Goal: Task Accomplishment & Management: Manage account settings

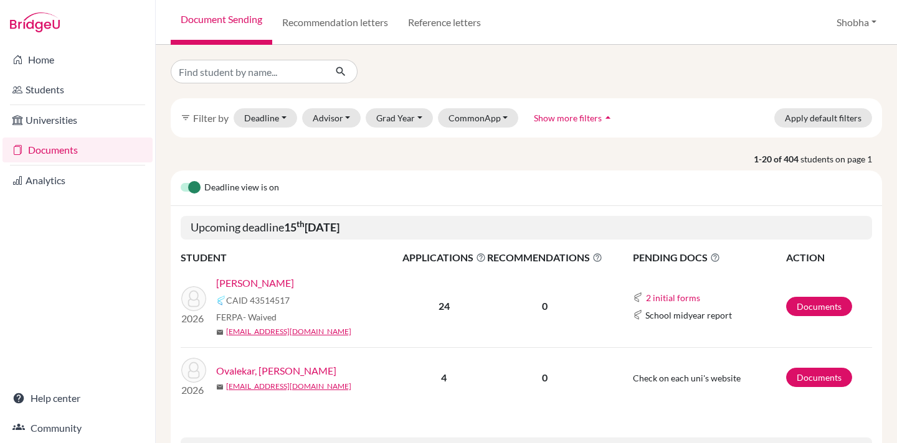
click at [270, 285] on link "[PERSON_NAME]" at bounding box center [255, 283] width 78 height 15
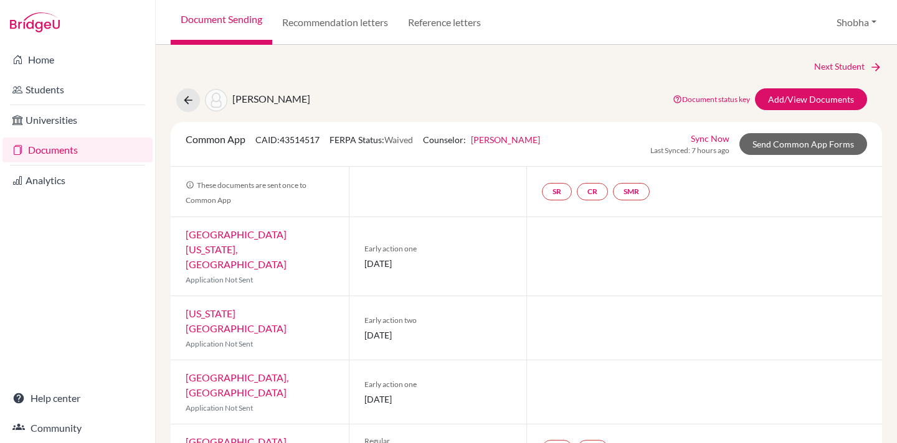
click at [517, 141] on link "Samyukta Raman" at bounding box center [505, 140] width 69 height 11
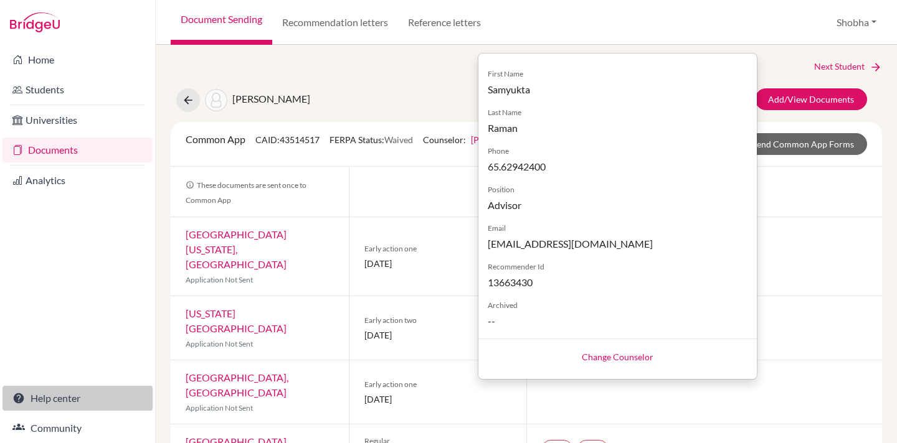
click at [54, 400] on link "Help center" at bounding box center [77, 398] width 150 height 25
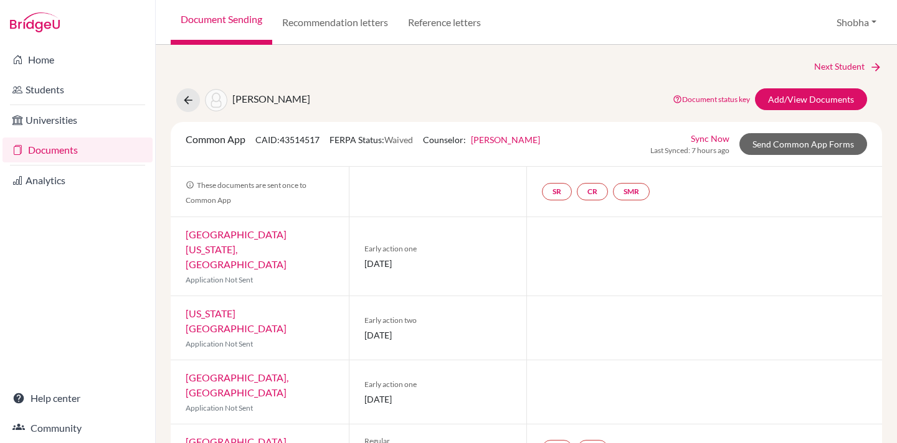
click at [528, 141] on link "Samyukta Raman" at bounding box center [505, 140] width 69 height 11
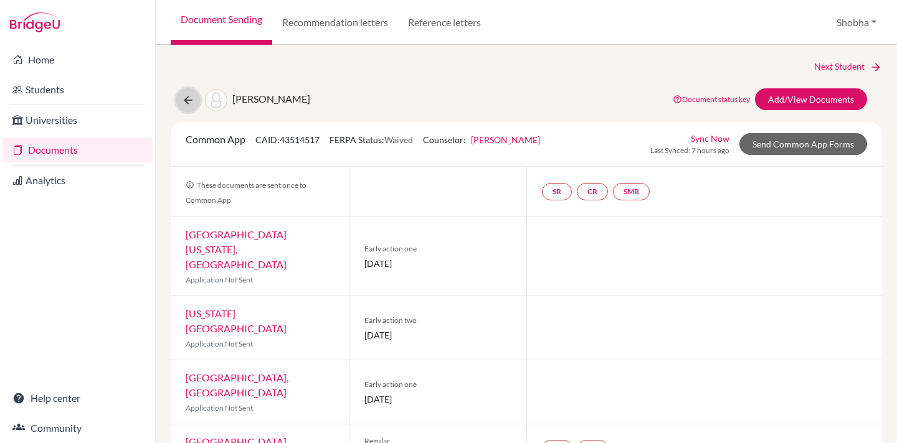
click at [186, 100] on icon at bounding box center [188, 100] width 12 height 12
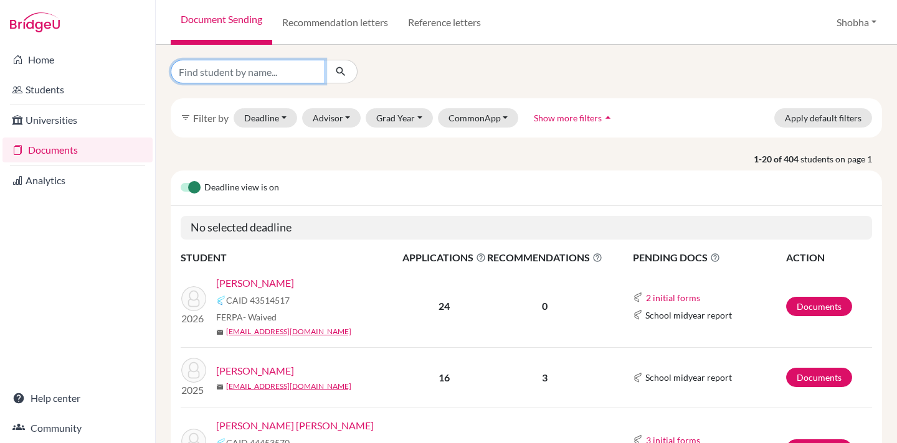
click at [219, 67] on input "Find student by name..." at bounding box center [248, 72] width 154 height 24
type input "anaika"
click button "submit" at bounding box center [340, 72] width 33 height 24
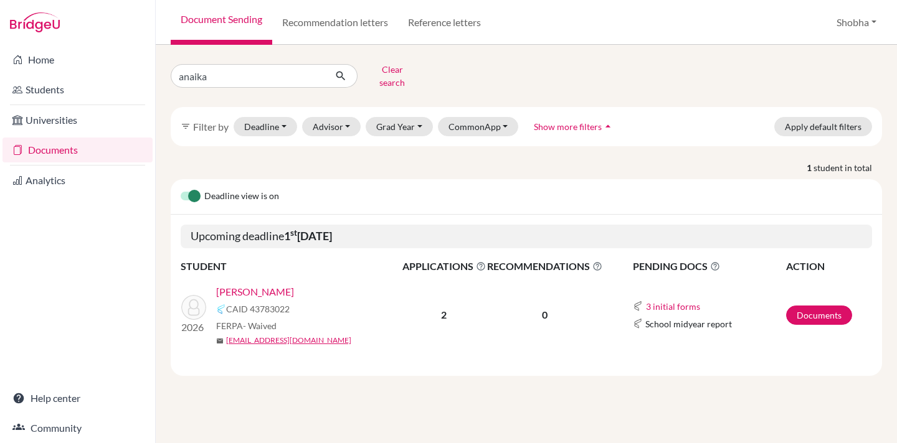
click at [285, 285] on link "Prasanna, Anaika" at bounding box center [255, 292] width 78 height 15
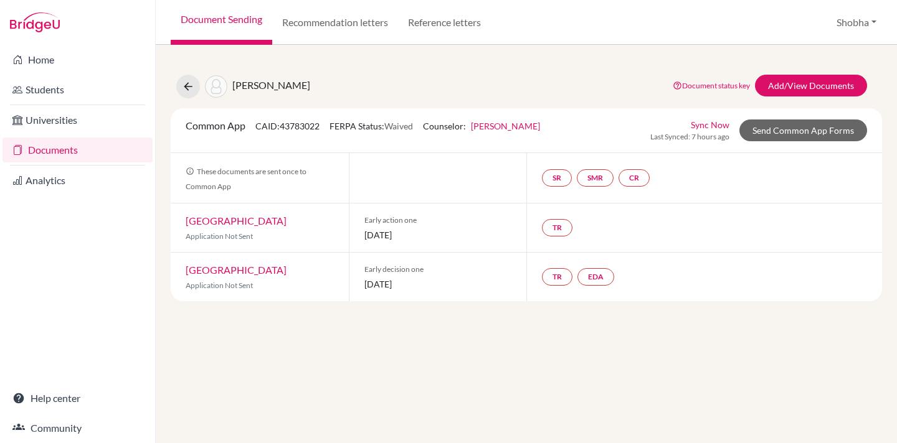
click at [515, 129] on link "[PERSON_NAME]" at bounding box center [505, 126] width 69 height 11
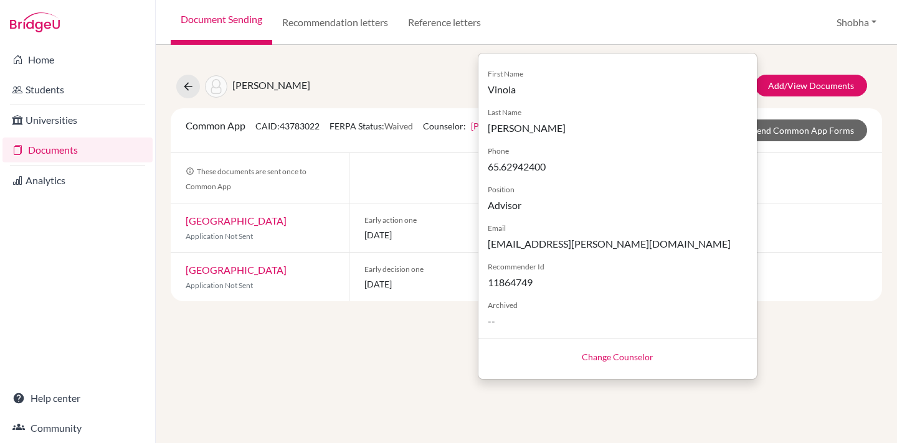
click at [436, 78] on div "Prasanna, Anaika Document status key TR Requirement. Document not uploaded yet.…" at bounding box center [526, 87] width 730 height 24
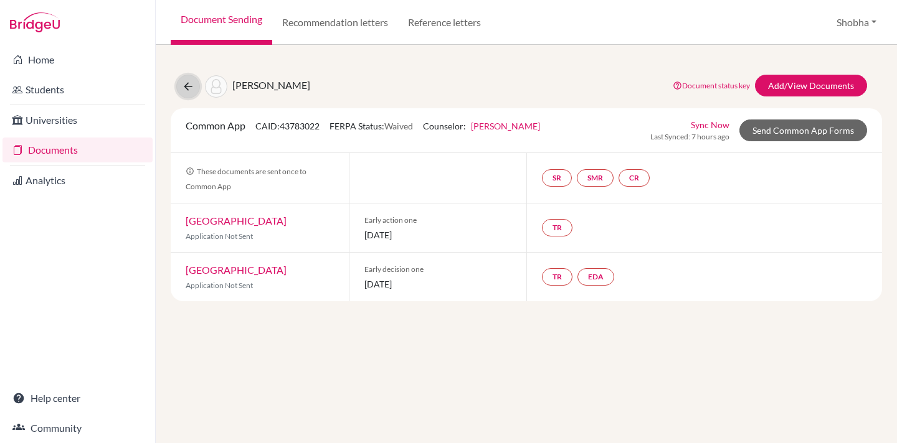
click at [188, 88] on icon at bounding box center [188, 86] width 12 height 12
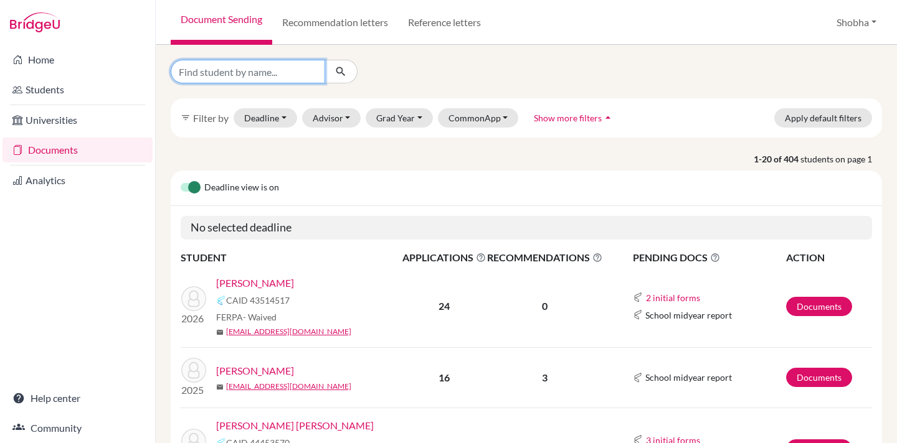
click at [230, 71] on input "Find student by name..." at bounding box center [248, 72] width 154 height 24
type input "[PERSON_NAME]"
click button "submit" at bounding box center [340, 72] width 33 height 24
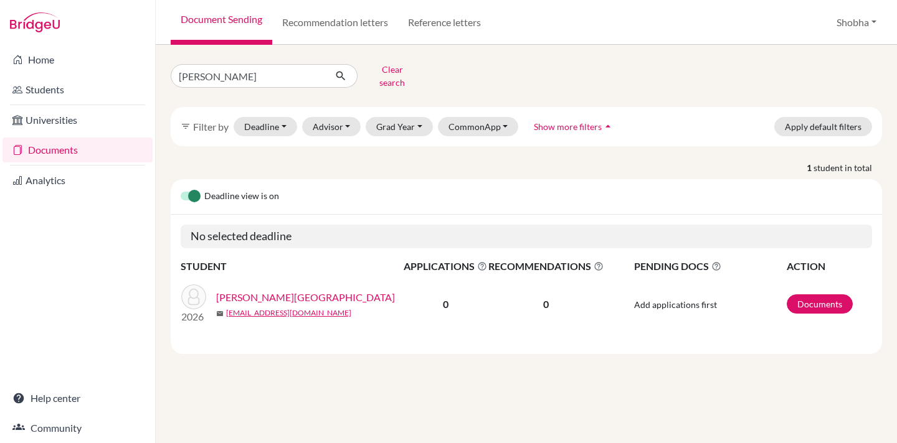
click at [263, 290] on link "Agarwal, Tvisha" at bounding box center [305, 297] width 179 height 15
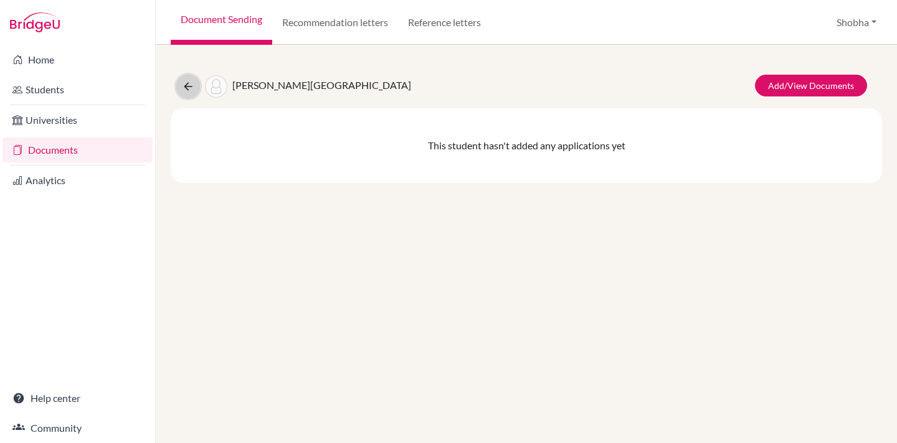
click at [187, 85] on icon at bounding box center [188, 86] width 12 height 12
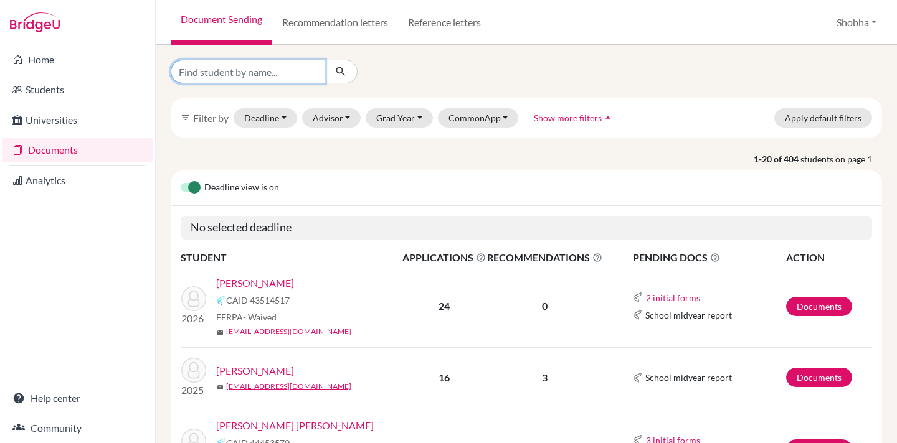
click at [212, 76] on input "Find student by name..." at bounding box center [248, 72] width 154 height 24
type input "jui"
click button "submit" at bounding box center [340, 72] width 33 height 24
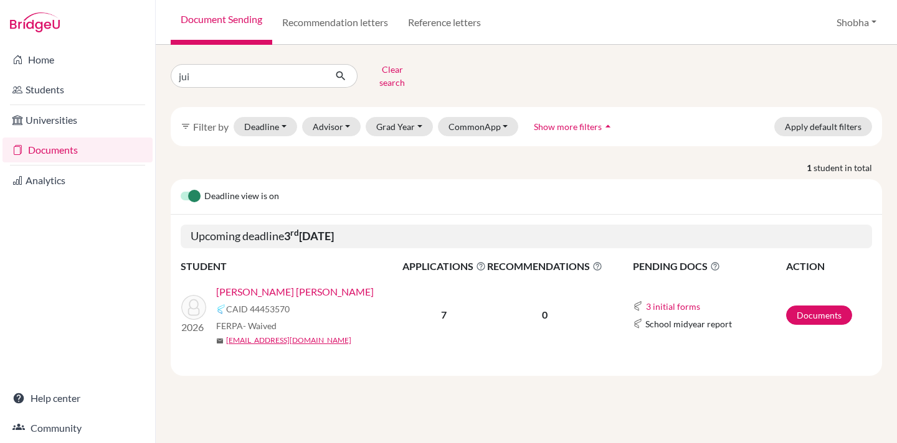
click at [277, 285] on link "Surwase, Jui Rameshwar" at bounding box center [295, 292] width 158 height 15
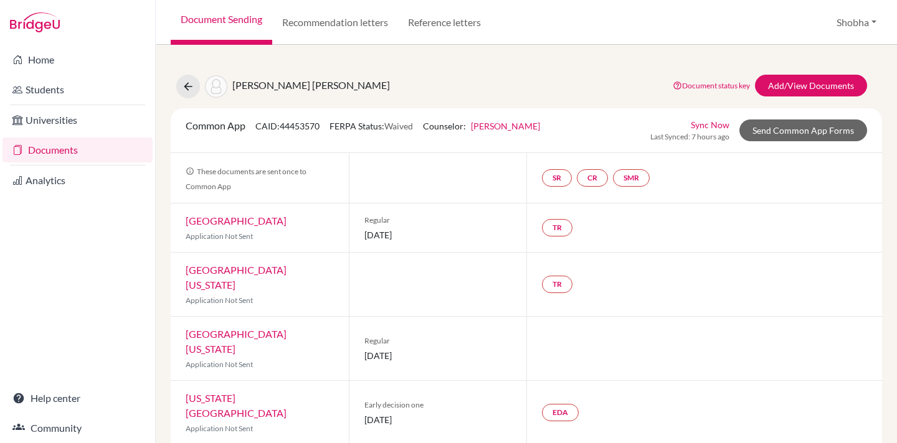
click at [519, 125] on link "[PERSON_NAME]" at bounding box center [505, 126] width 69 height 11
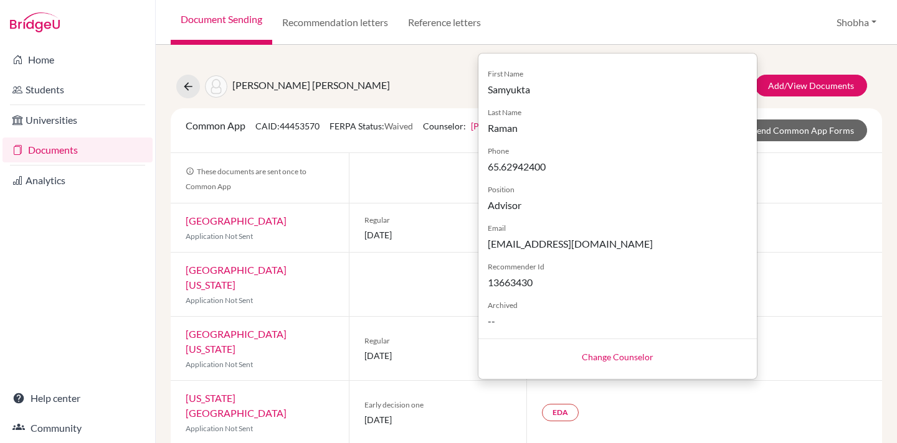
click at [635, 358] on link "Change Counselor" at bounding box center [618, 357] width 72 height 11
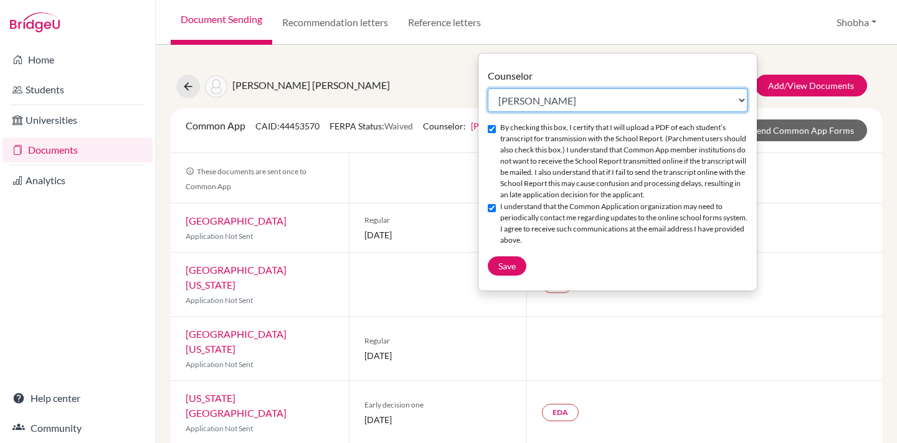
click at [744, 97] on select "Select counselor Vinita Ahuja Shobha Balaraman Krishti Chatterjee Hariharan Dha…" at bounding box center [618, 100] width 260 height 24
select select "409363"
click at [488, 88] on select "Select counselor Vinita Ahuja Shobha Balaraman Krishti Chatterjee Hariharan Dha…" at bounding box center [618, 100] width 260 height 24
checkbox input "false"
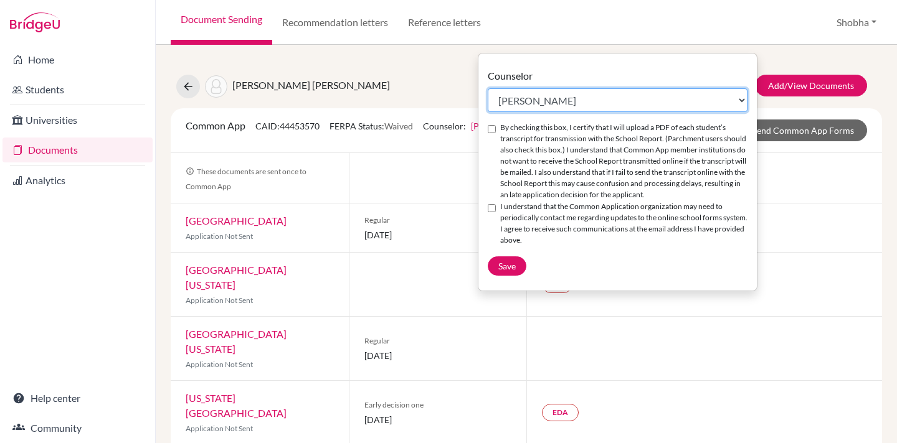
click at [744, 99] on select "Select counselor Vinita Ahuja Shobha Balaraman Krishti Chatterjee Hariharan Dha…" at bounding box center [618, 100] width 260 height 24
select select "409360"
click at [488, 88] on select "Select counselor Vinita Ahuja Shobha Balaraman Krishti Chatterjee Hariharan Dha…" at bounding box center [618, 100] width 260 height 24
checkbox input "true"
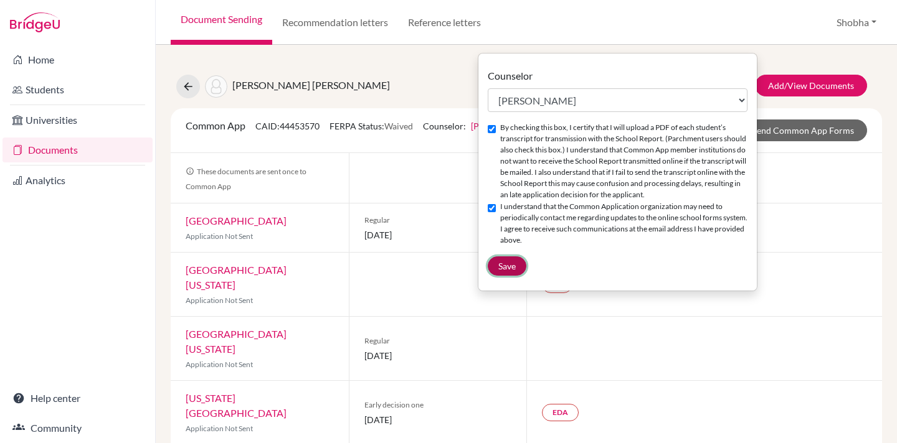
click at [516, 269] on button "Save" at bounding box center [507, 266] width 39 height 19
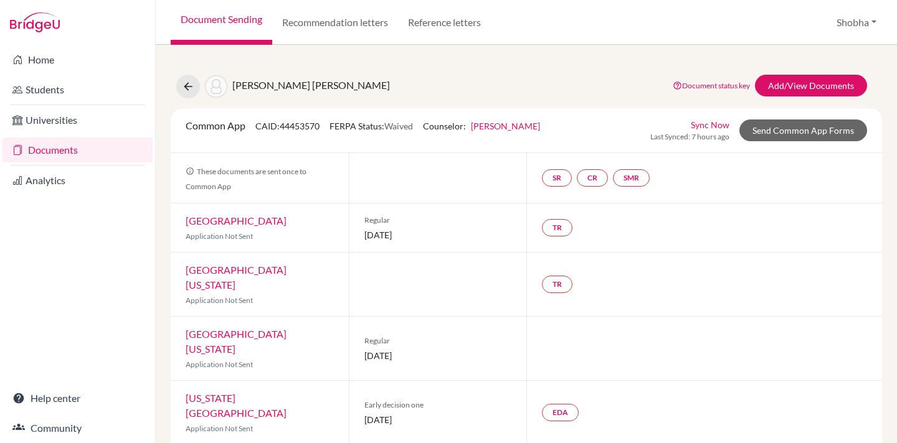
click at [515, 125] on link "Samyukta Raman" at bounding box center [505, 126] width 69 height 11
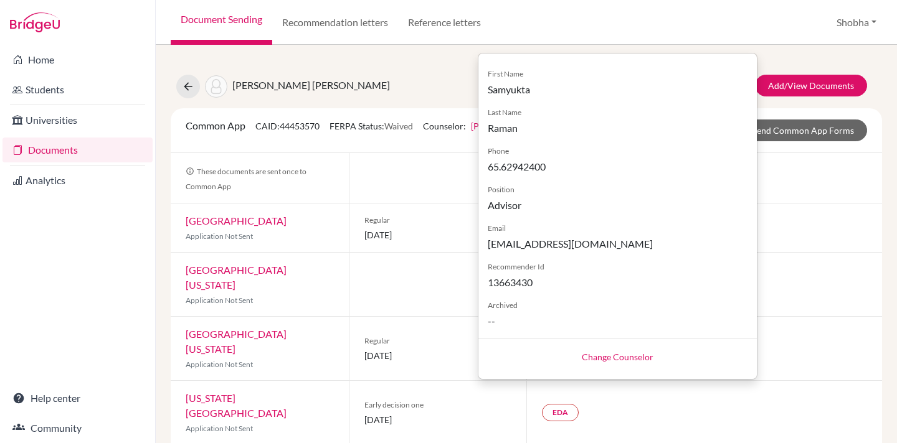
click at [445, 80] on div "Surwase, Jui Rameshwar Document status key TR Requirement. Document not uploade…" at bounding box center [526, 87] width 730 height 24
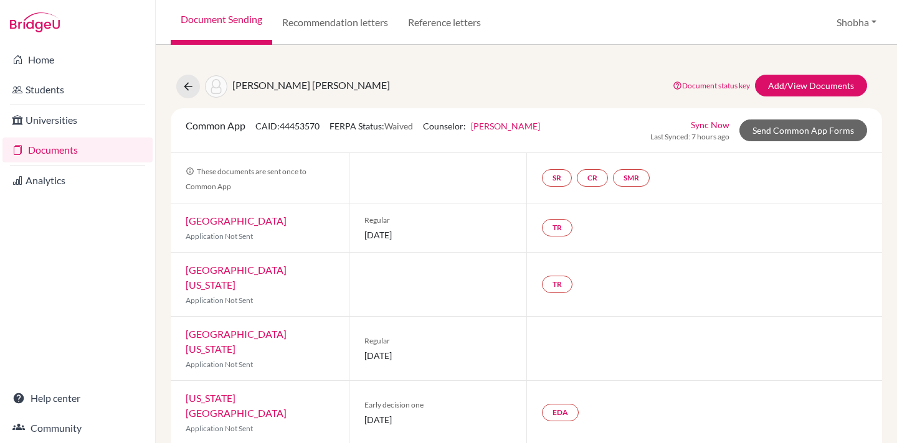
click at [518, 128] on link "Samyukta Raman" at bounding box center [505, 126] width 69 height 11
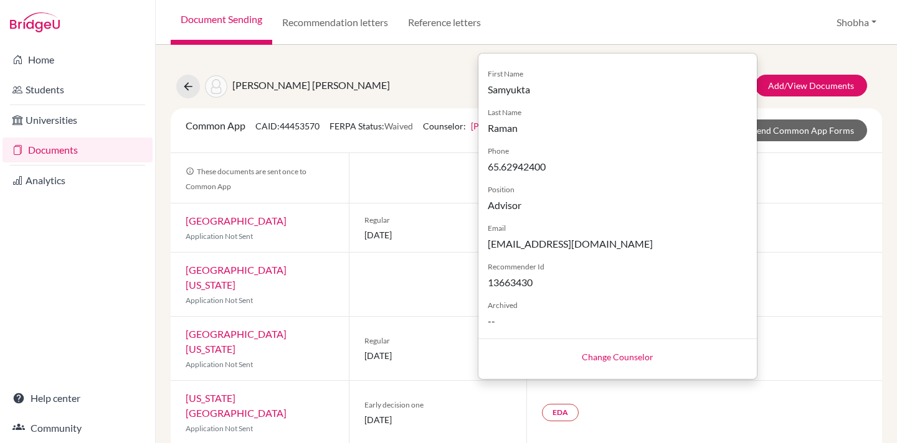
click at [636, 356] on link "Change Counselor" at bounding box center [618, 357] width 72 height 11
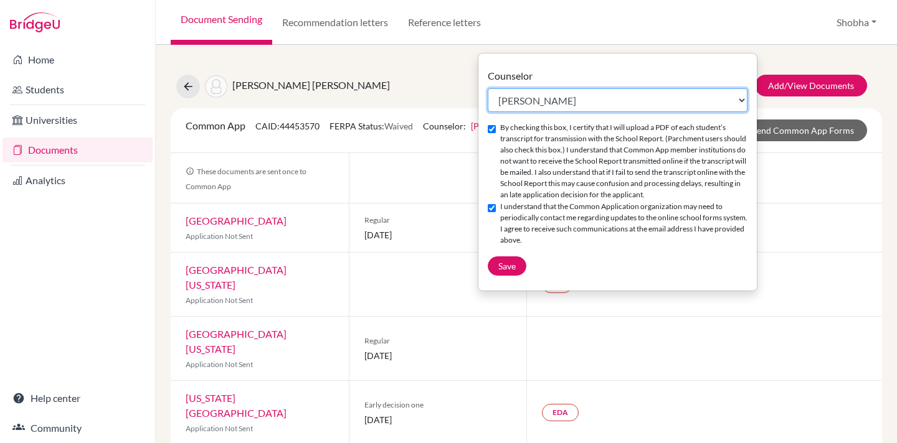
click at [747, 98] on select "Select counselor Vinita Ahuja Shobha Balaraman Krishti Chatterjee Hariharan Dha…" at bounding box center [618, 100] width 260 height 24
select select "409363"
click at [488, 88] on select "Select counselor Vinita Ahuja Shobha Balaraman Krishti Chatterjee Hariharan Dha…" at bounding box center [618, 100] width 260 height 24
checkbox input "false"
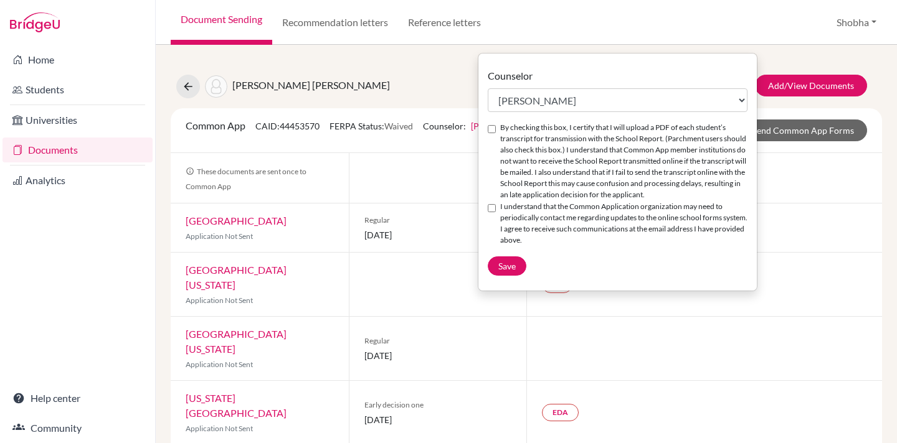
click at [488, 132] on input "By checking this box, I certify that I will upload a PDF of each student’s tran…" at bounding box center [492, 129] width 8 height 8
checkbox input "true"
click at [493, 211] on input "I understand that the Common Application organization may need to periodically …" at bounding box center [492, 208] width 8 height 8
checkbox input "true"
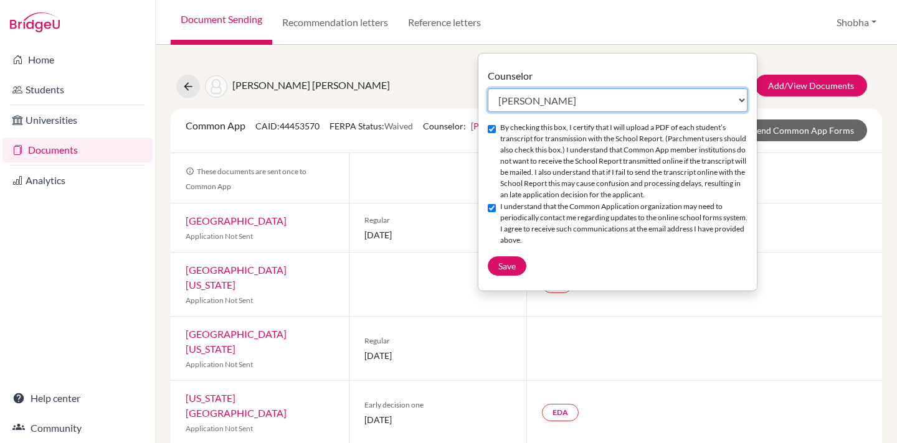
click at [740, 97] on select "Select counselor Vinita Ahuja Shobha Balaraman Krishti Chatterjee Hariharan Dha…" at bounding box center [618, 100] width 260 height 24
select select "409360"
click at [488, 88] on select "Select counselor Vinita Ahuja Shobha Balaraman Krishti Chatterjee Hariharan Dha…" at bounding box center [618, 100] width 260 height 24
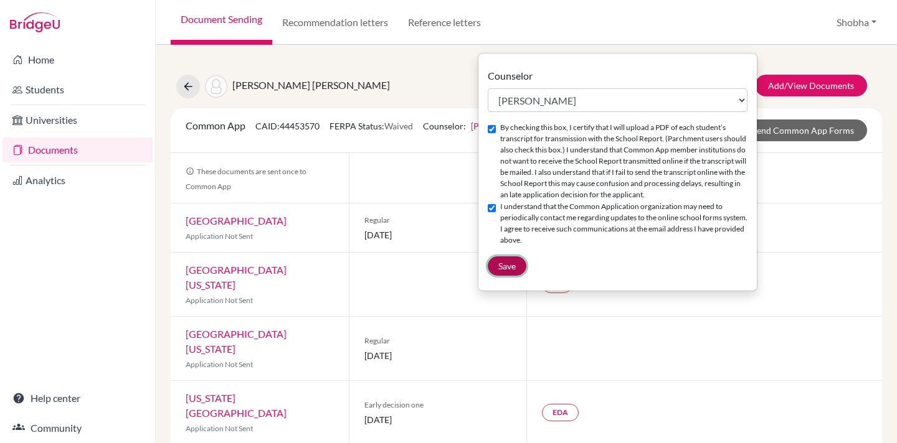
click at [513, 272] on span "Save" at bounding box center [506, 266] width 17 height 11
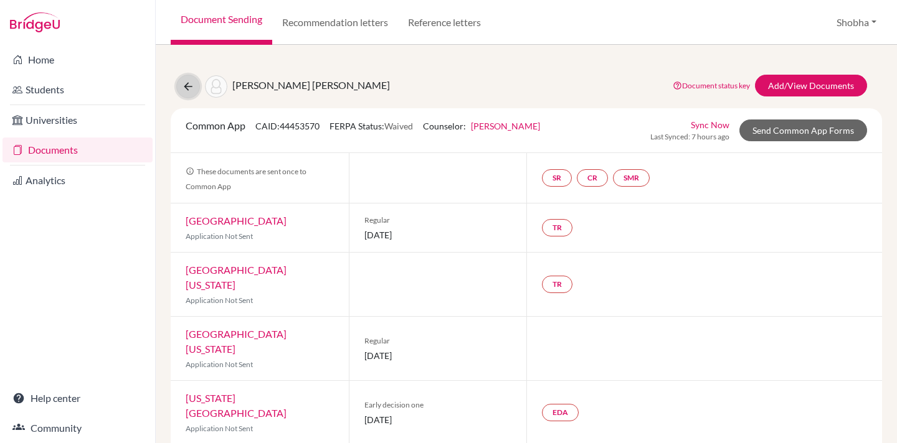
click at [188, 87] on icon at bounding box center [188, 86] width 12 height 12
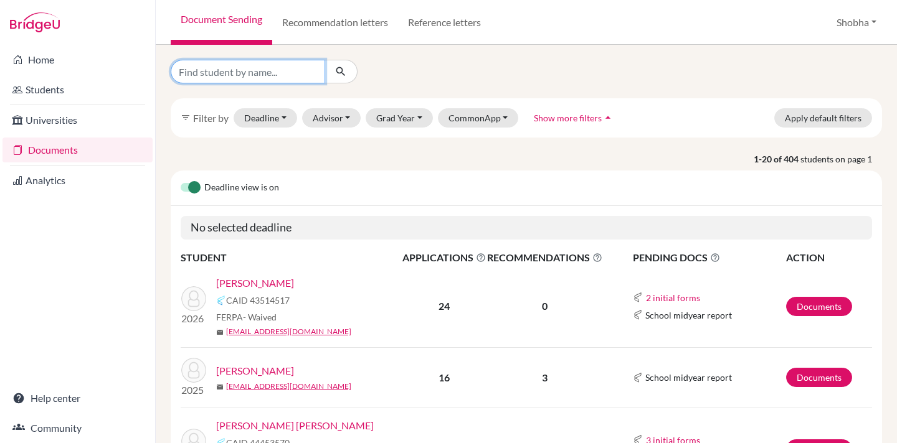
click at [220, 71] on input "Find student by name..." at bounding box center [248, 72] width 154 height 24
type input "hasini"
click button "submit" at bounding box center [340, 72] width 33 height 24
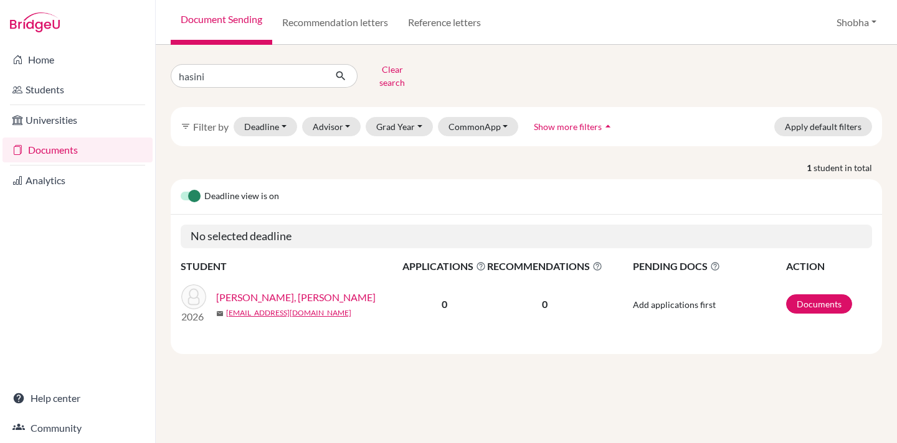
click at [256, 290] on link "Balaji, Hasini" at bounding box center [295, 297] width 159 height 15
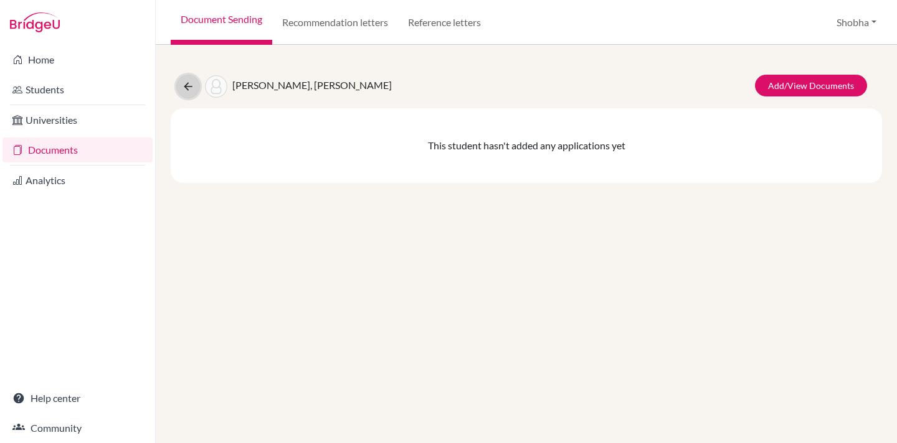
click at [187, 85] on icon at bounding box center [188, 86] width 12 height 12
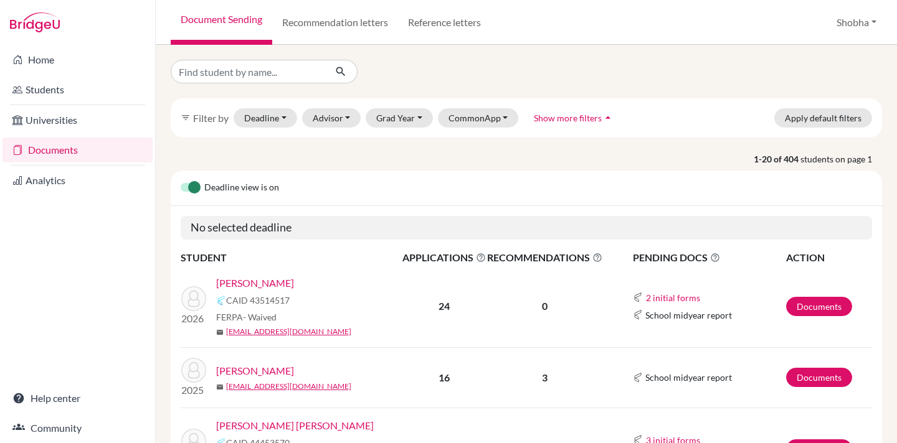
click at [283, 285] on link "Kanodia, Nandita" at bounding box center [255, 283] width 78 height 15
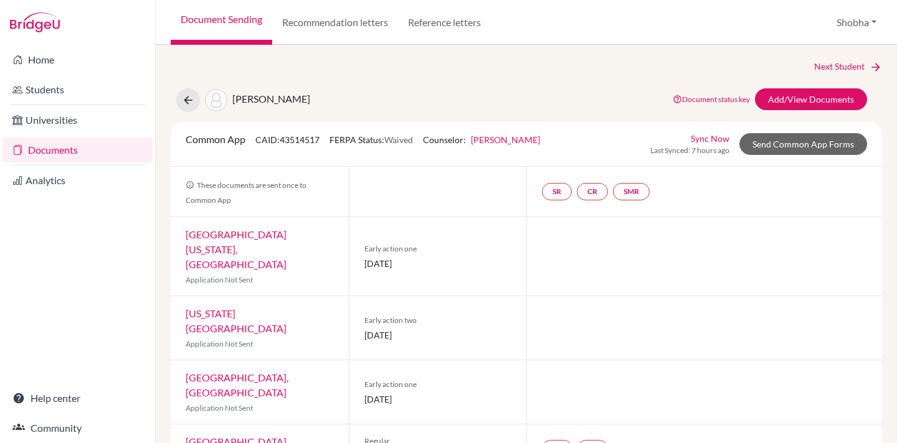
click at [67, 149] on link "Documents" at bounding box center [77, 150] width 150 height 25
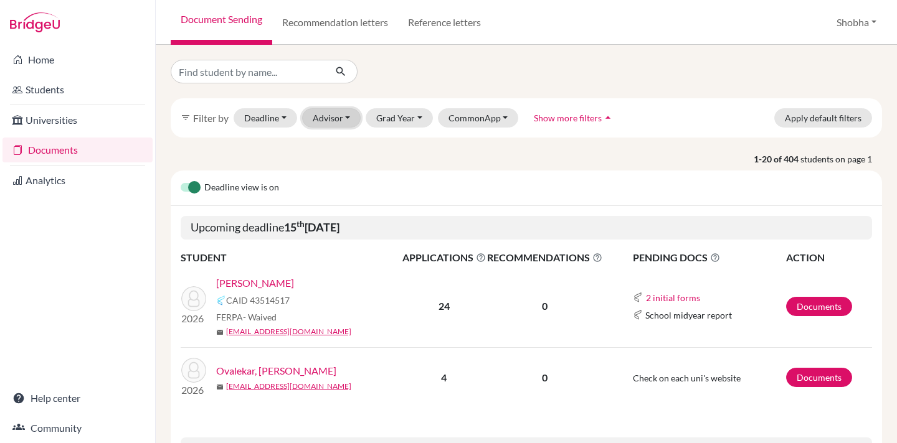
click at [348, 114] on button "Advisor" at bounding box center [331, 117] width 59 height 19
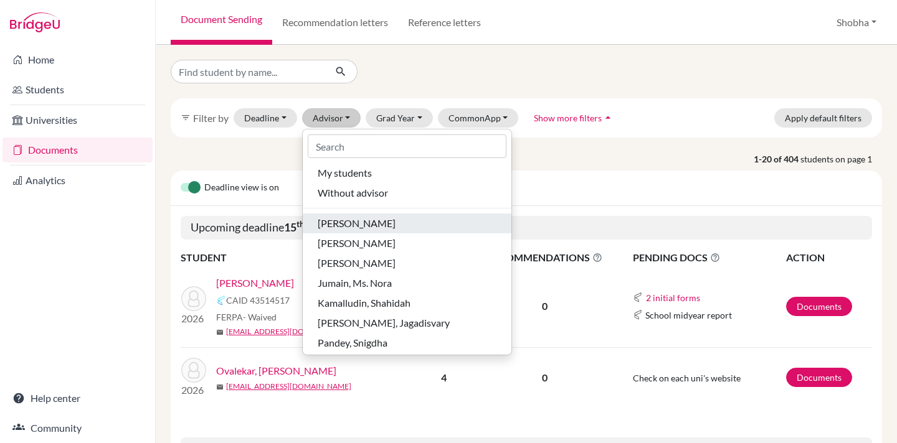
click at [351, 221] on span "Ahuja, Vinita" at bounding box center [357, 223] width 78 height 15
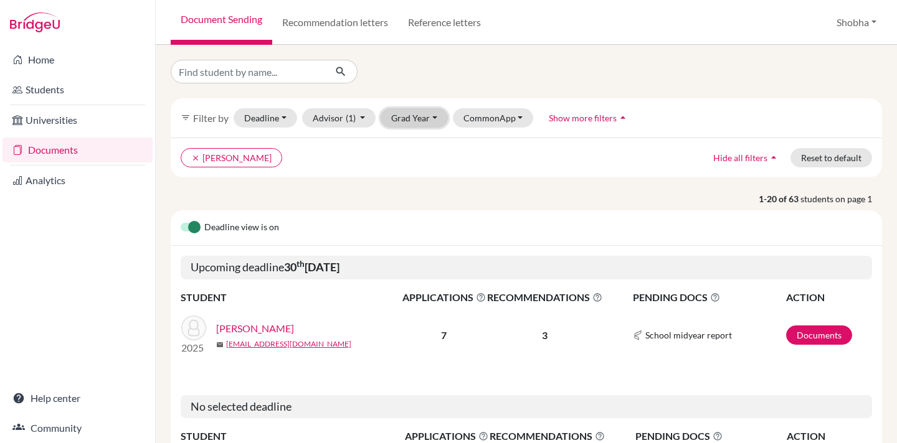
click at [432, 113] on button "Grad Year" at bounding box center [414, 117] width 67 height 19
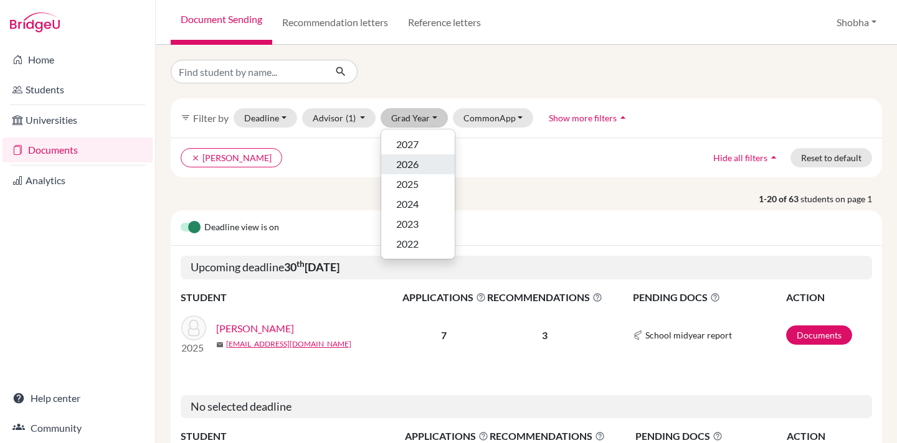
click at [414, 169] on span "2026" at bounding box center [407, 164] width 22 height 15
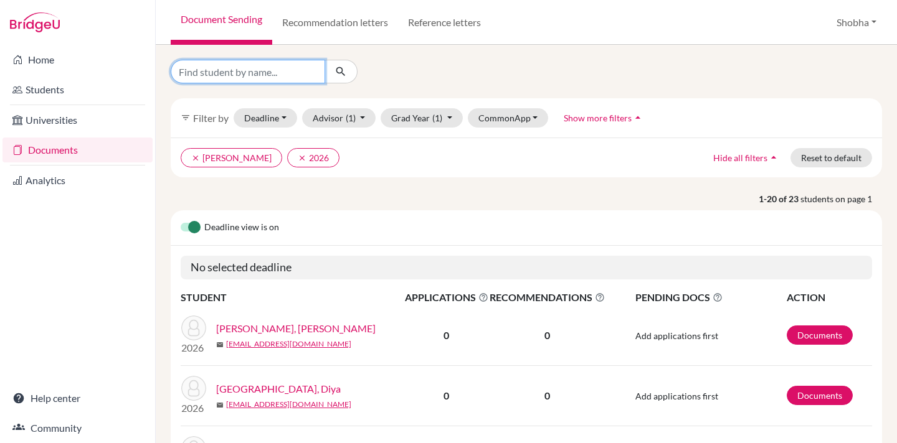
click at [216, 71] on input "Find student by name..." at bounding box center [248, 72] width 154 height 24
type input "pillai"
click button "submit" at bounding box center [340, 72] width 33 height 24
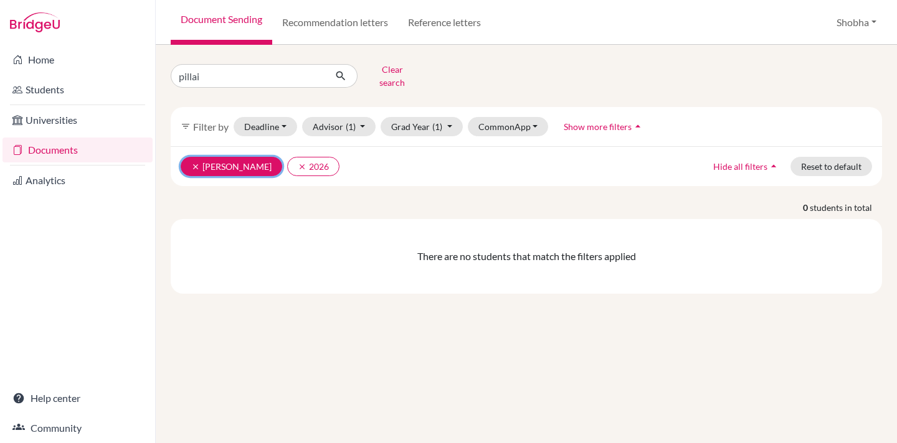
click at [195, 163] on icon "clear" at bounding box center [195, 167] width 9 height 9
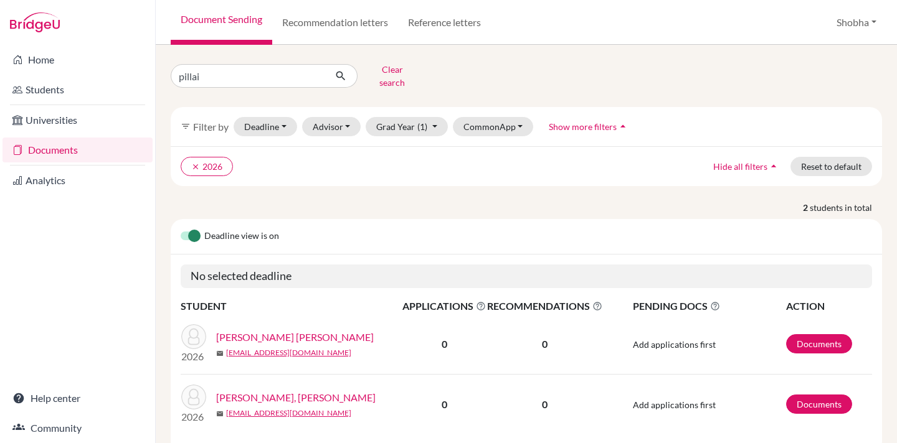
scroll to position [32, 0]
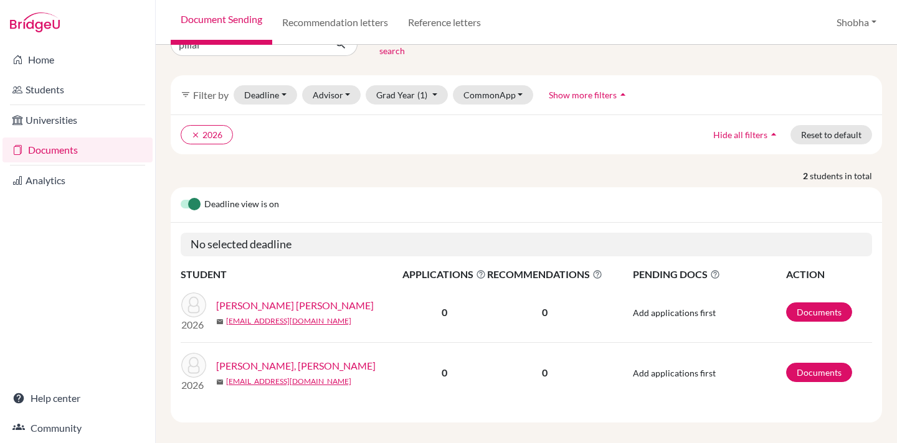
click at [295, 298] on link "[PERSON_NAME] [PERSON_NAME]" at bounding box center [295, 305] width 158 height 15
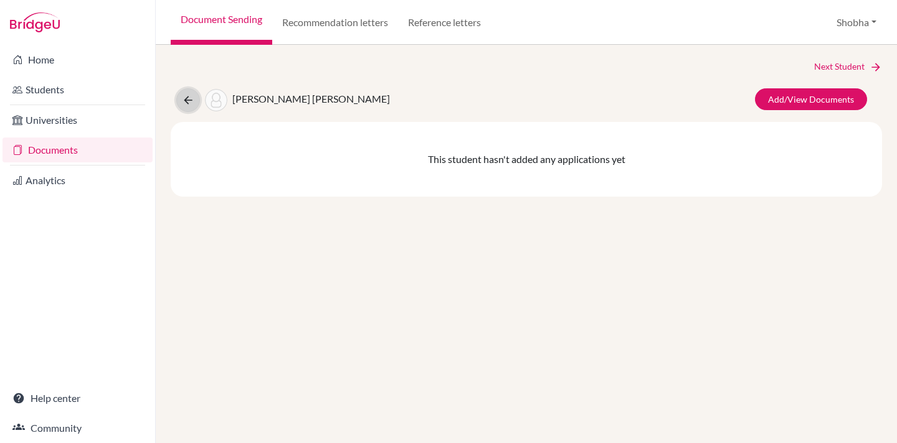
click at [187, 100] on icon at bounding box center [188, 100] width 12 height 12
